Goal: Task Accomplishment & Management: Manage account settings

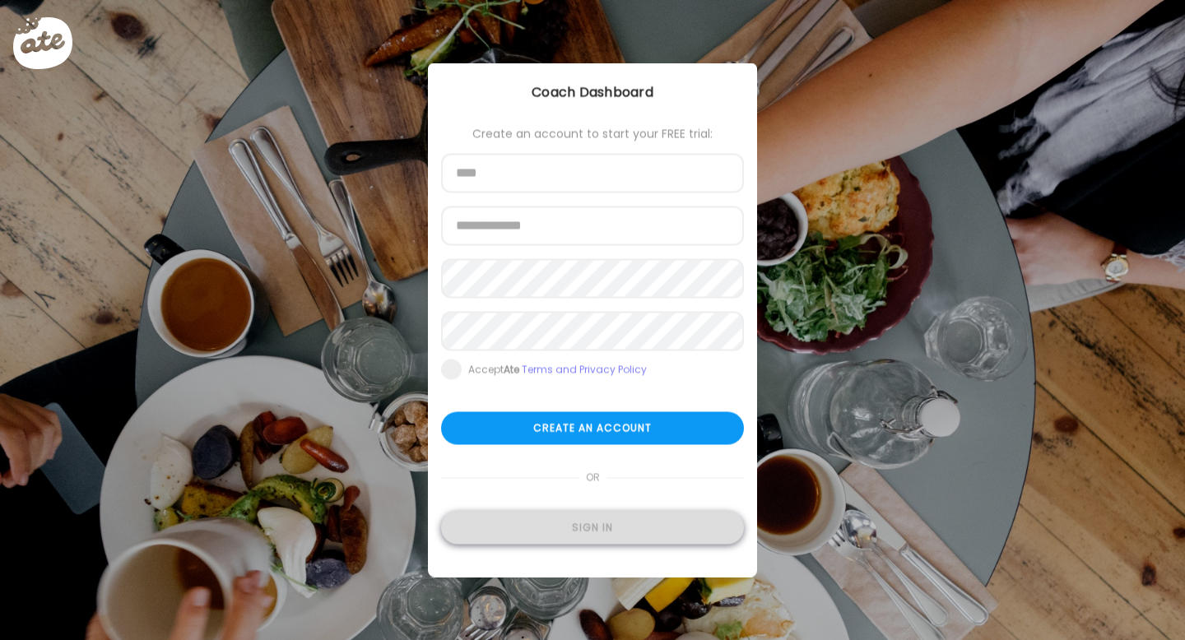
click at [576, 518] on div "Sign in" at bounding box center [592, 528] width 303 height 33
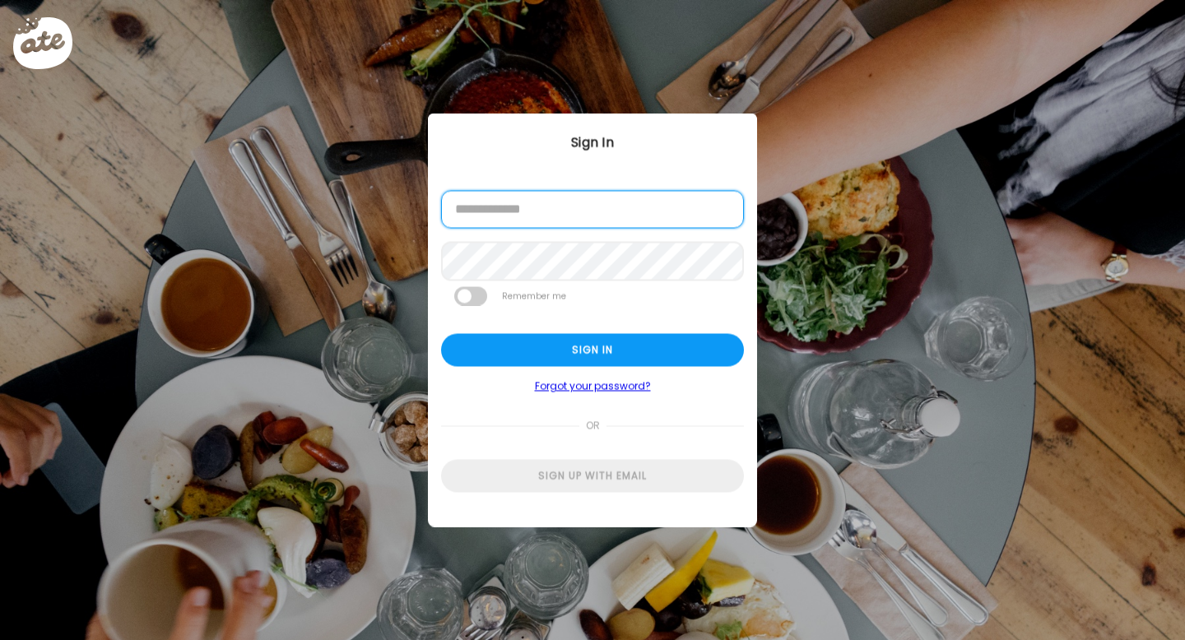
click at [498, 212] on input "email" at bounding box center [592, 210] width 303 height 38
type input "**********"
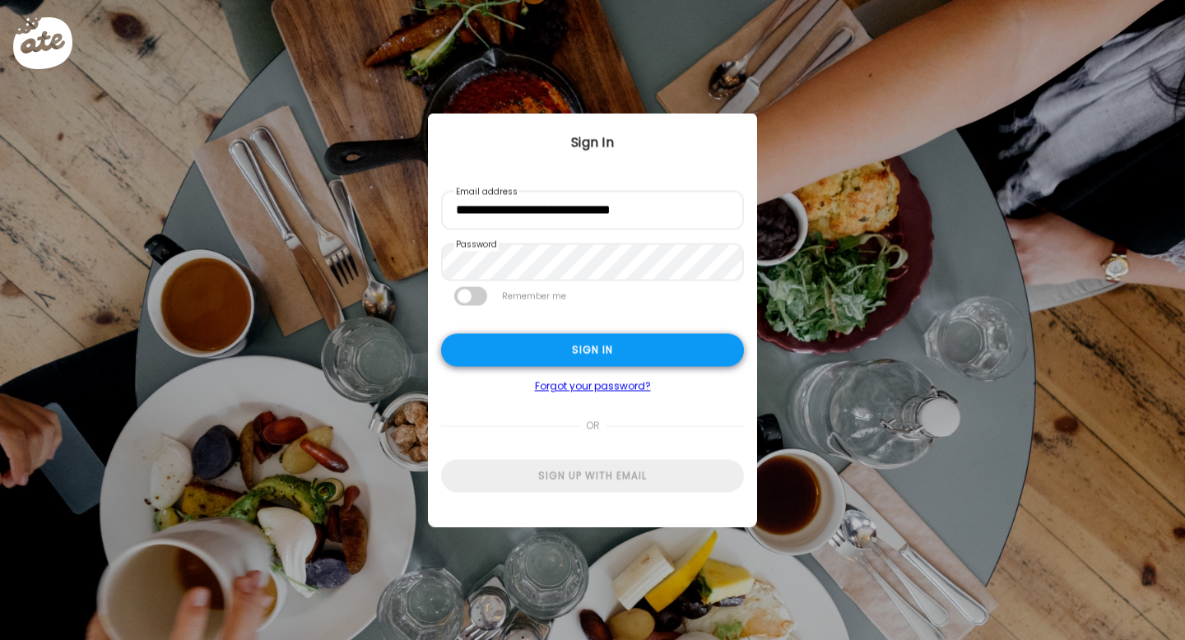
click at [620, 341] on div "Sign in" at bounding box center [592, 350] width 303 height 33
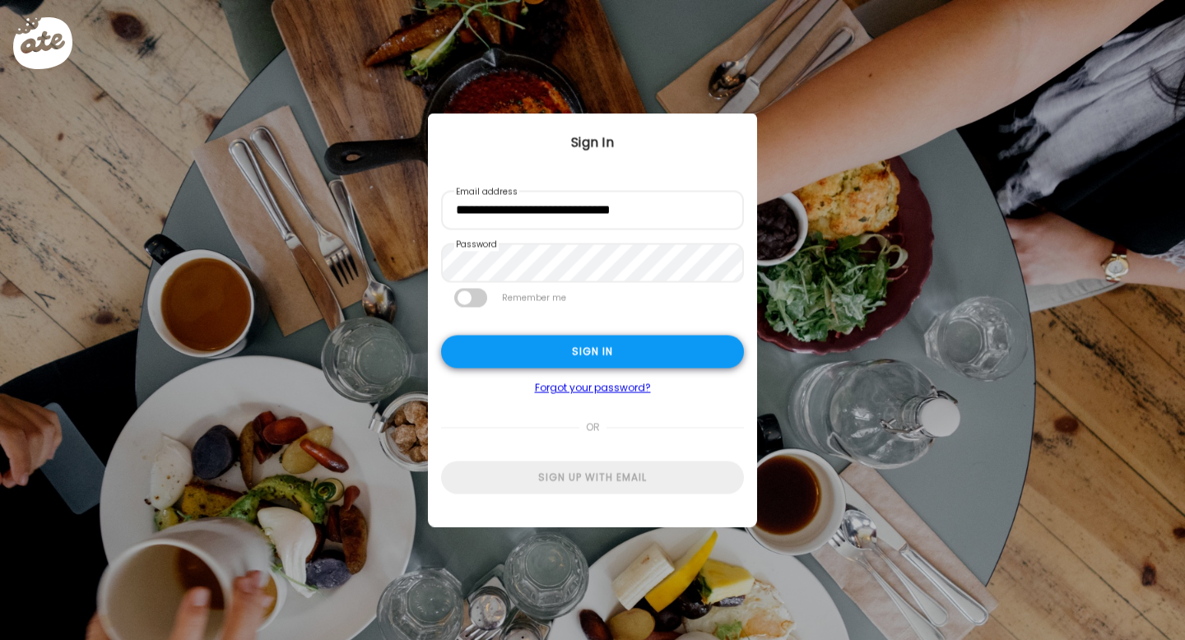
type input "******"
type input "**********"
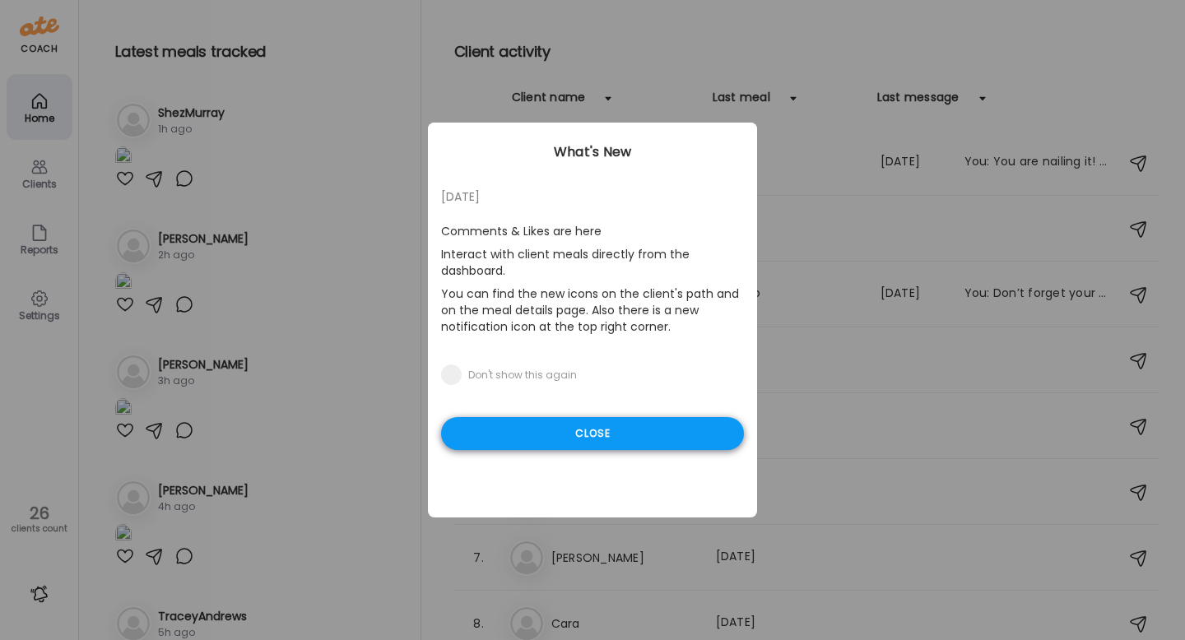
click at [587, 442] on div "Close" at bounding box center [592, 433] width 303 height 33
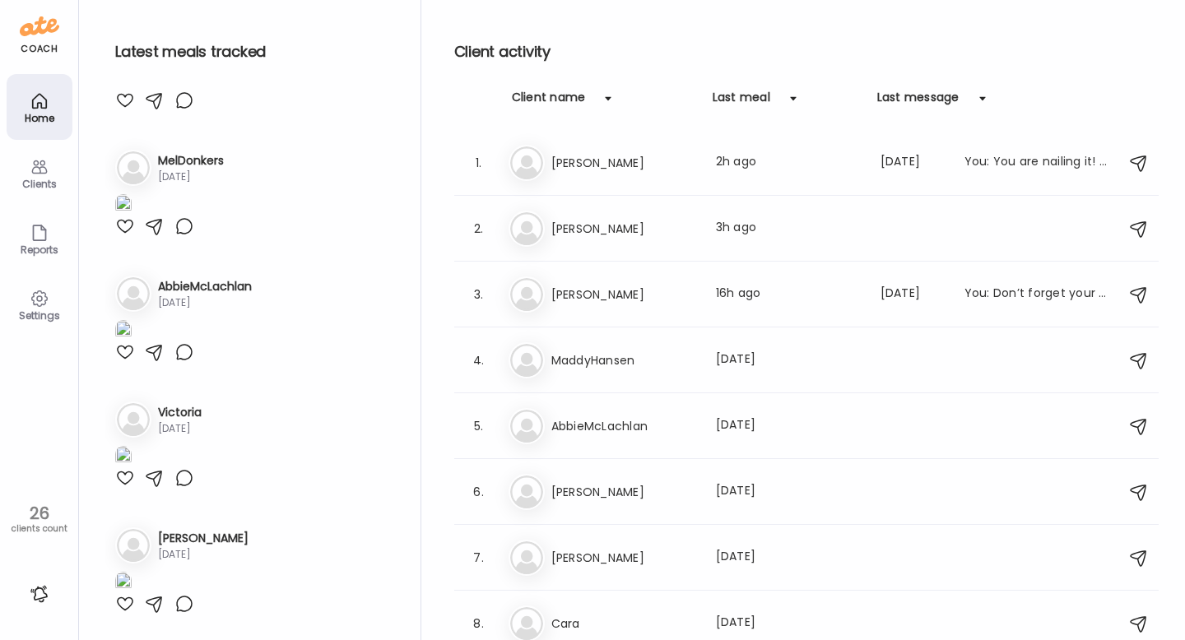
scroll to position [1136, 0]
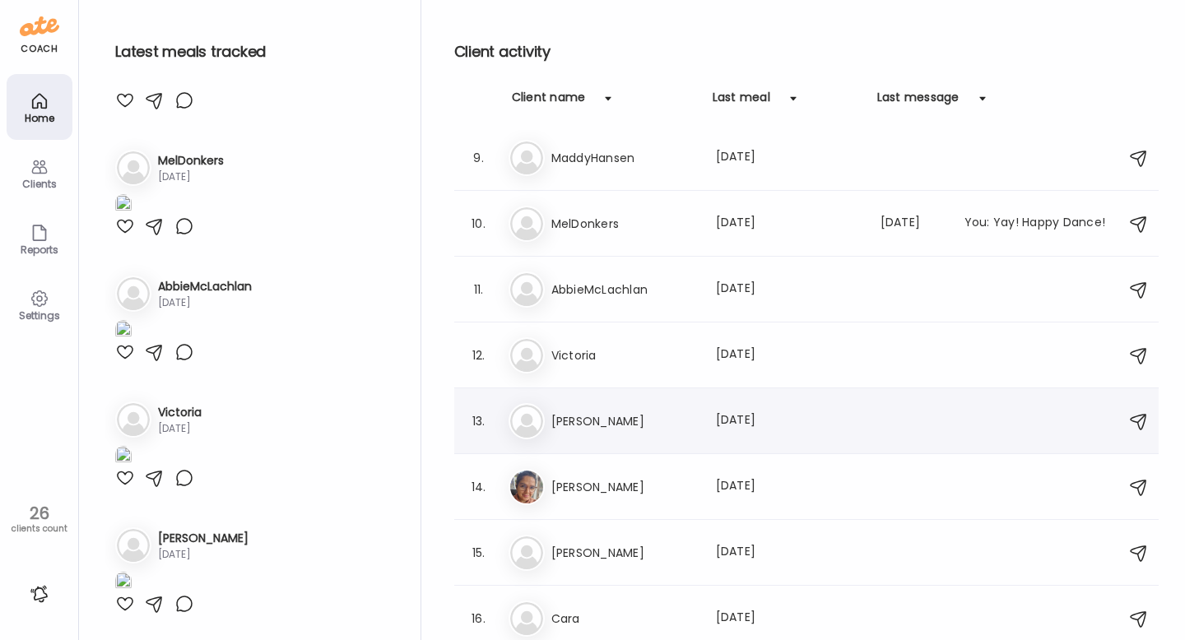
scroll to position [0, 0]
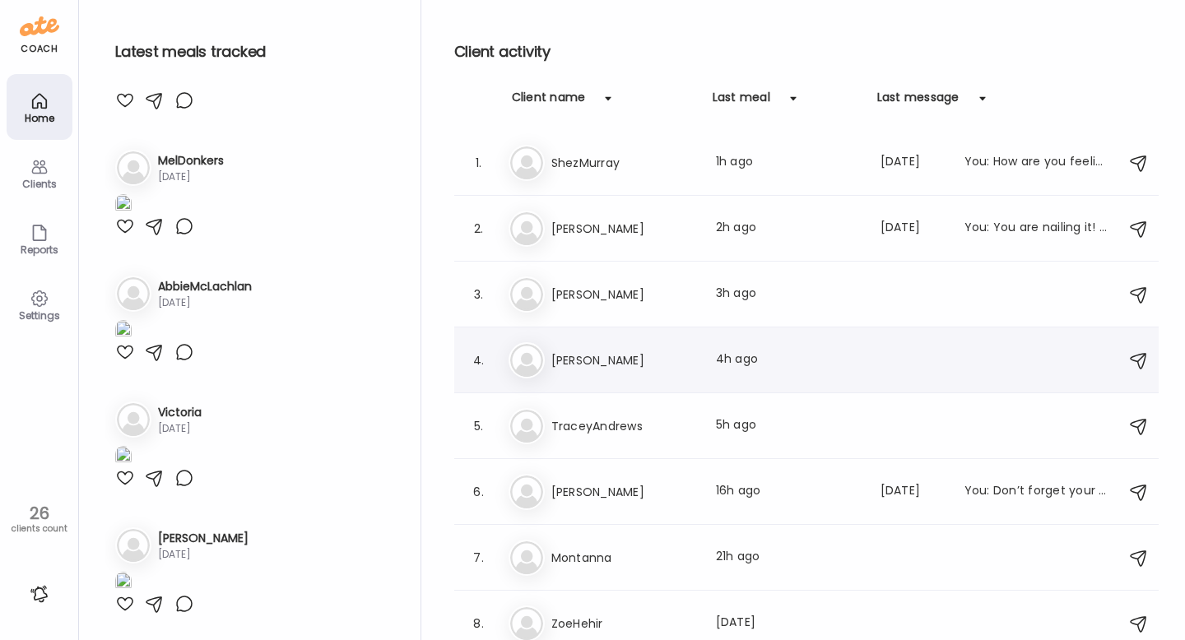
click at [530, 363] on img at bounding box center [526, 360] width 33 height 33
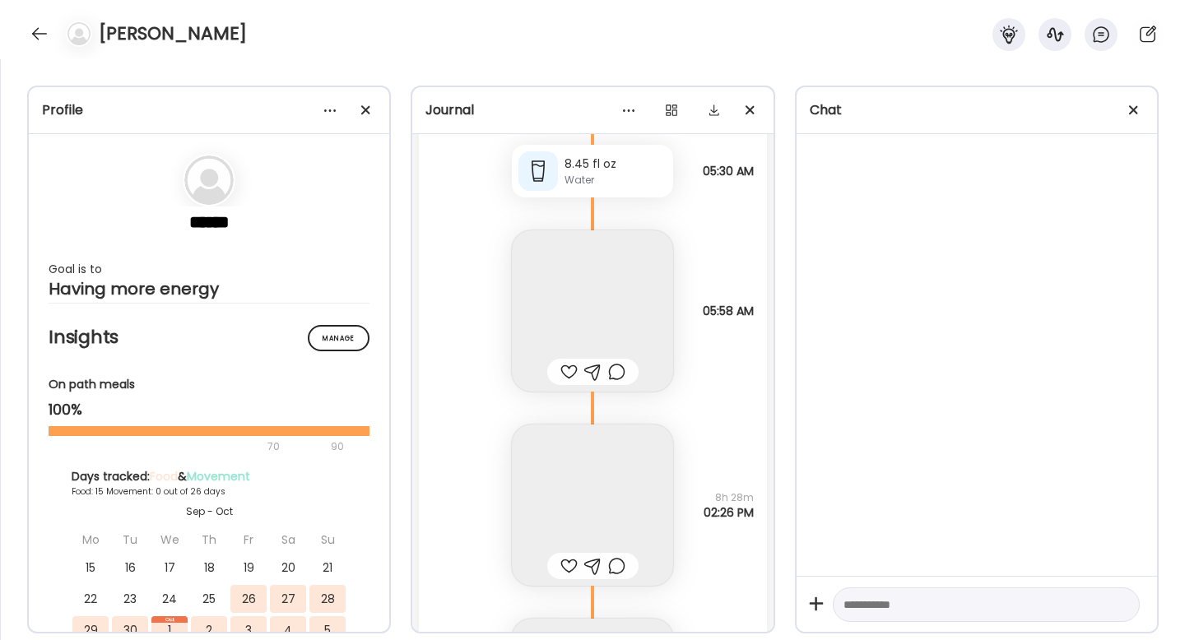
scroll to position [19511, 0]
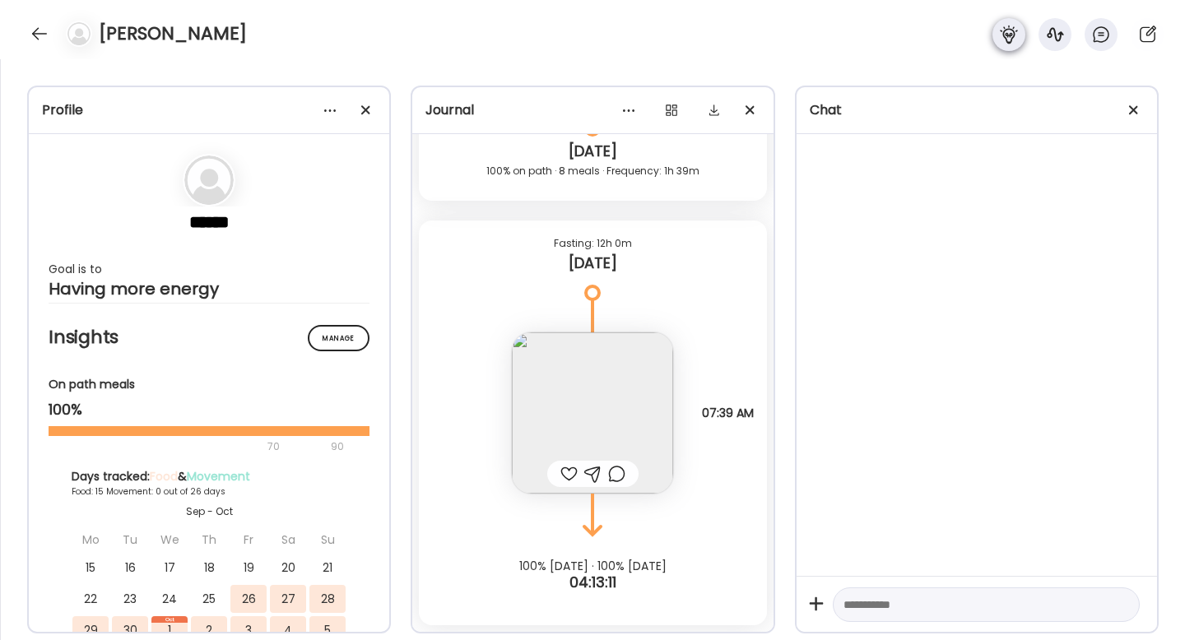
click at [1023, 33] on div at bounding box center [1008, 34] width 33 height 33
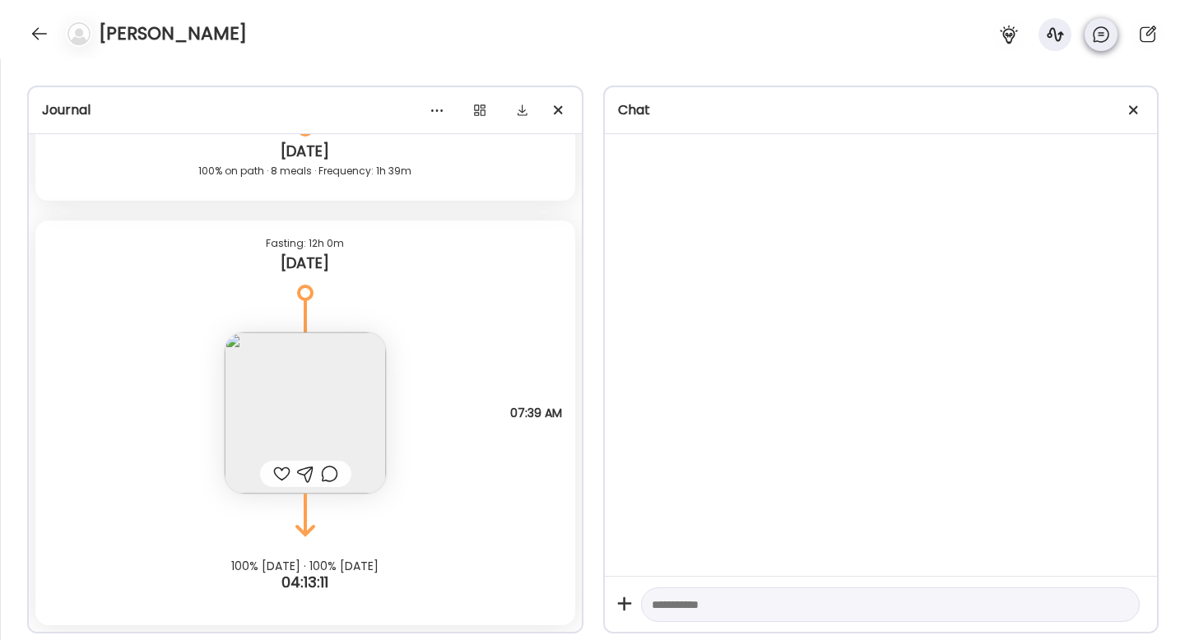
click at [1099, 35] on icon at bounding box center [1101, 35] width 20 height 20
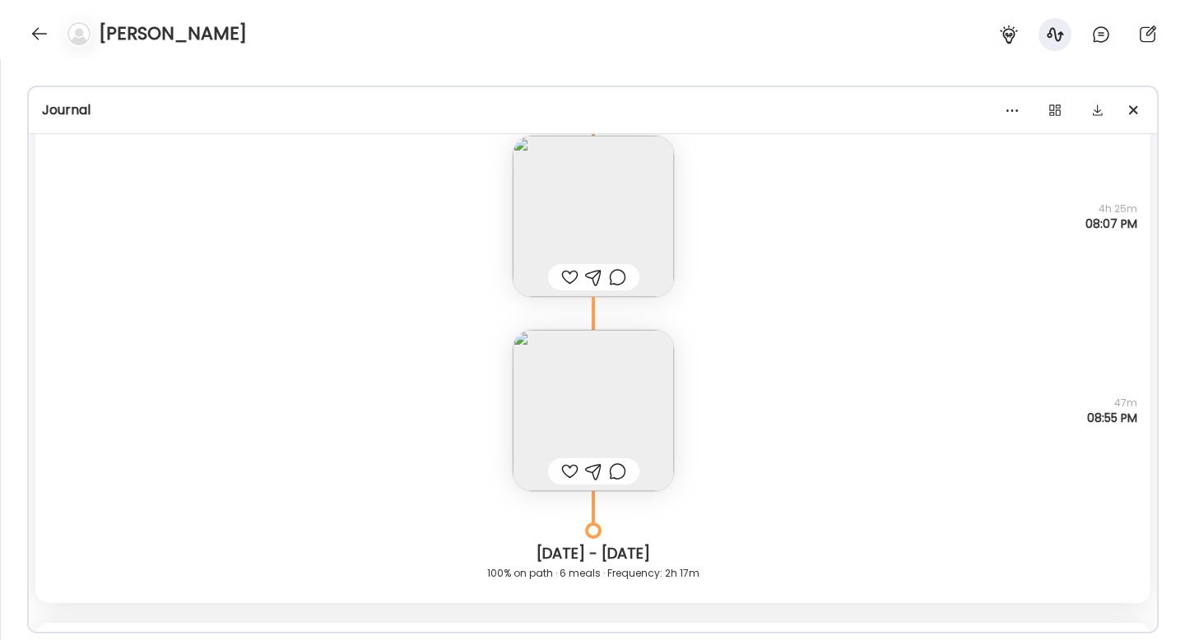
scroll to position [17336, 0]
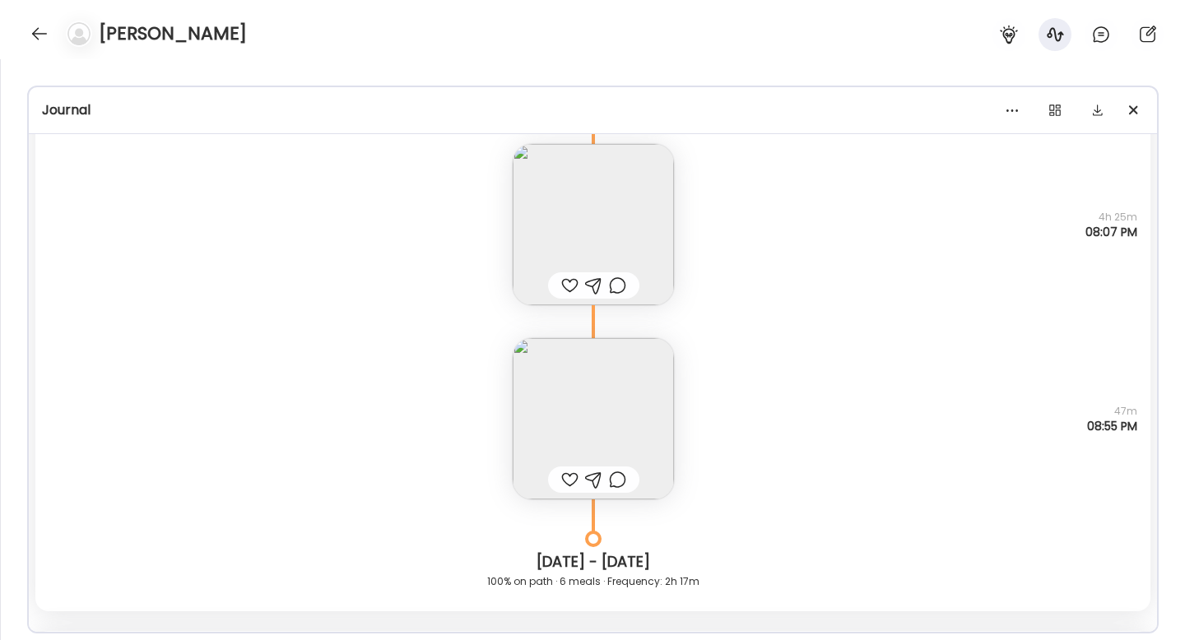
click at [602, 364] on img at bounding box center [593, 418] width 161 height 161
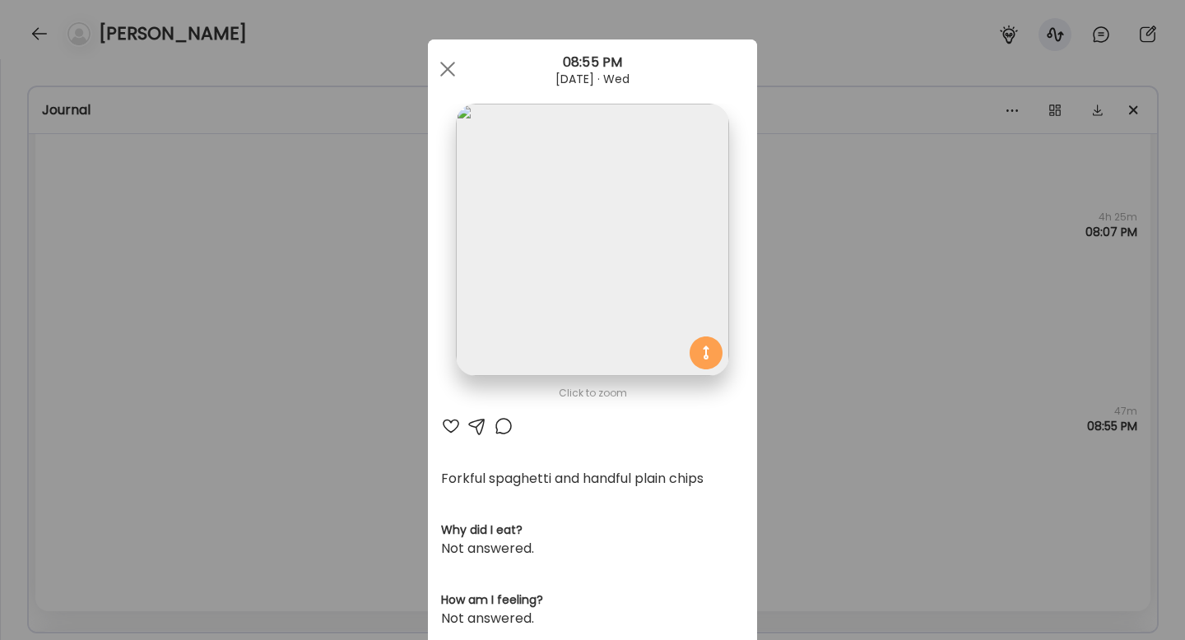
click at [861, 409] on div "Ate Coach Dashboard Wahoo! It’s official Take a moment to set up your Coach Pro…" at bounding box center [592, 320] width 1185 height 640
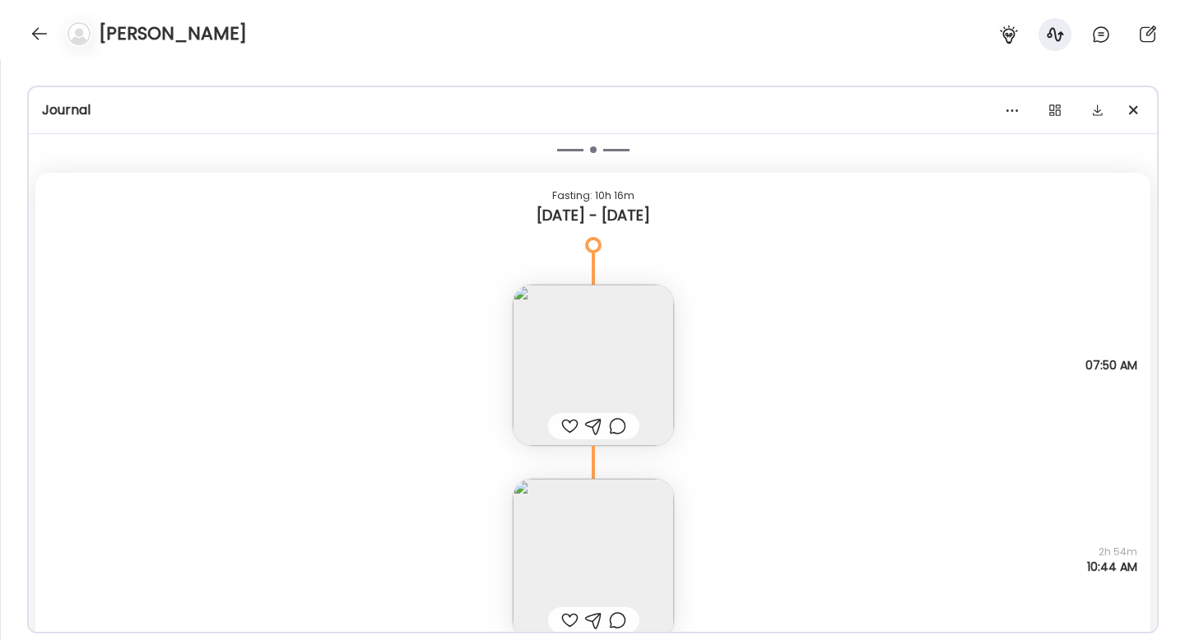
scroll to position [13090, 0]
click at [34, 28] on div at bounding box center [39, 34] width 26 height 26
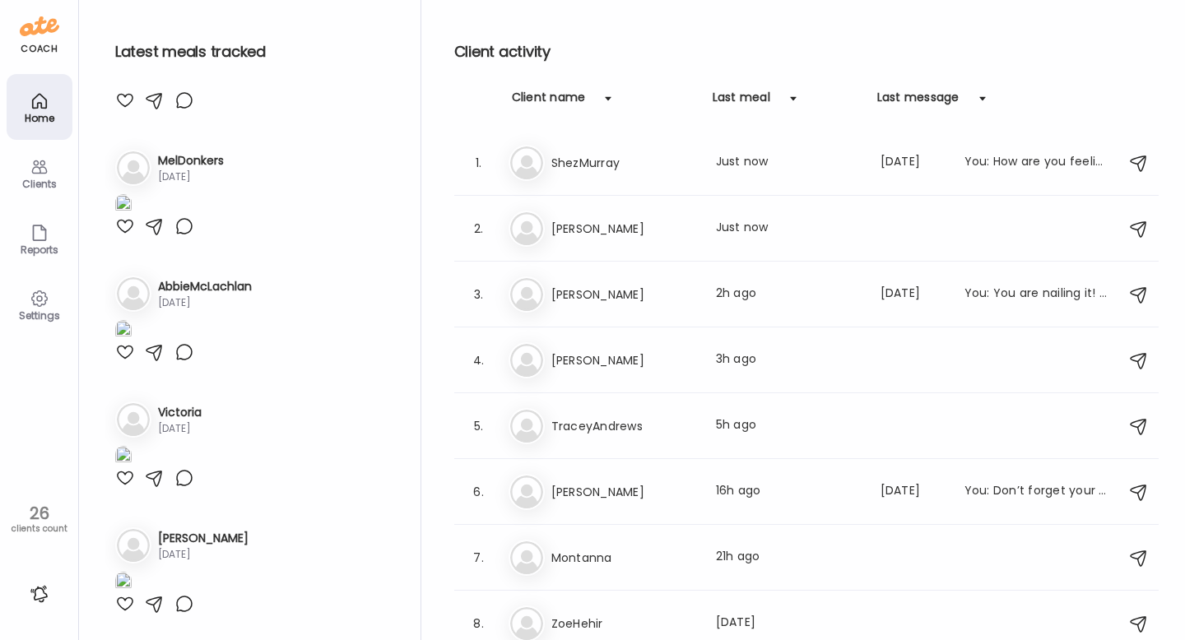
scroll to position [1128, 0]
